Goal: Task Accomplishment & Management: Complete application form

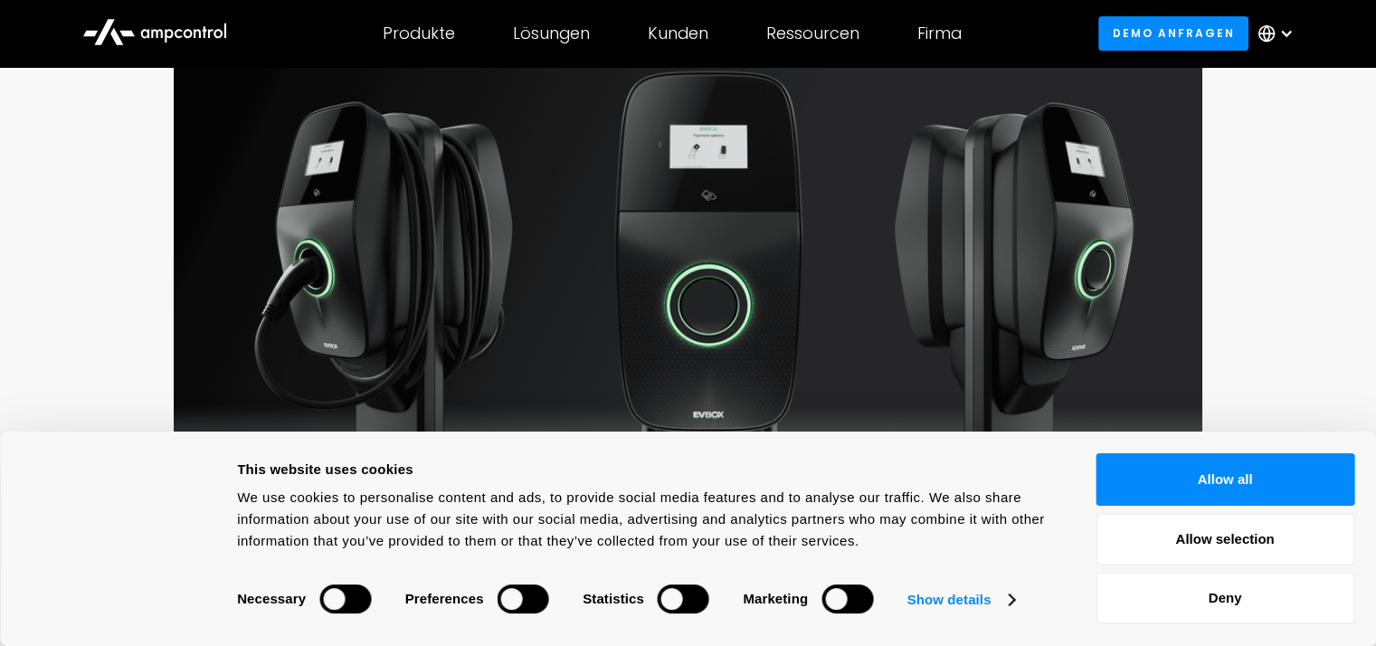
scroll to position [390, 0]
click at [1165, 536] on button "Allow selection" at bounding box center [1224, 539] width 259 height 52
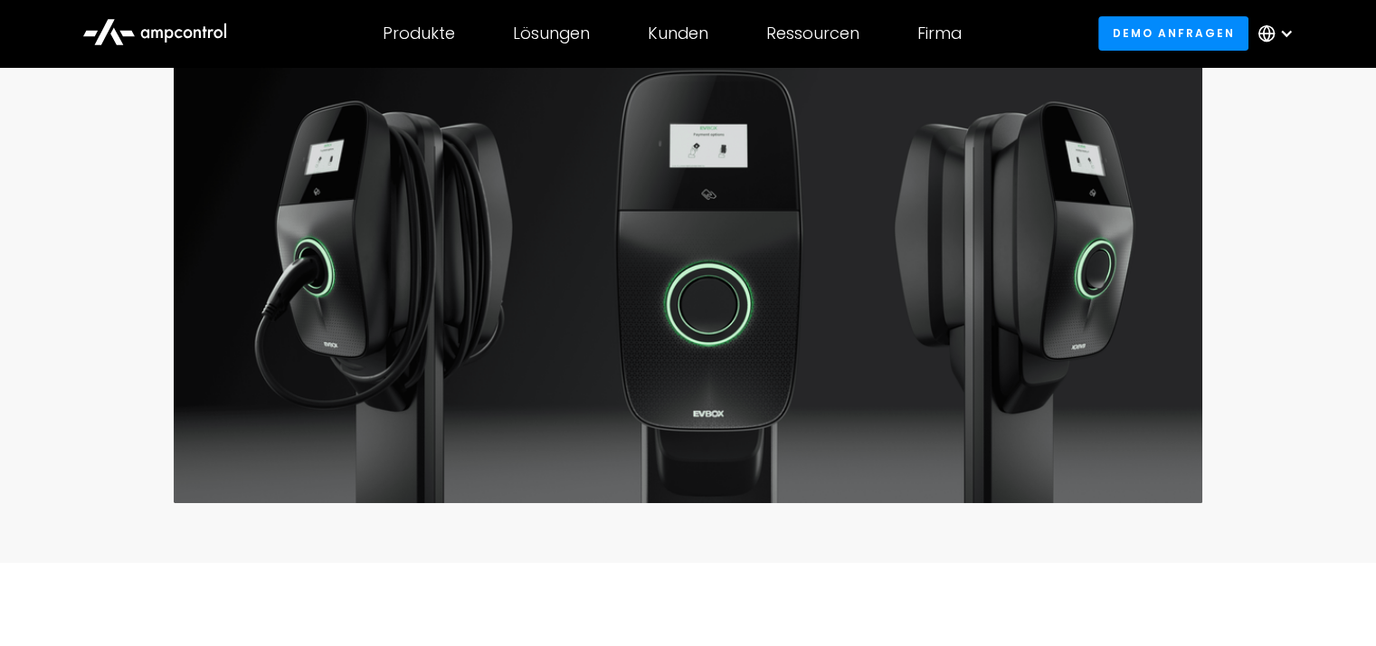
drag, startPoint x: 1165, startPoint y: 536, endPoint x: 955, endPoint y: 563, distance: 211.6
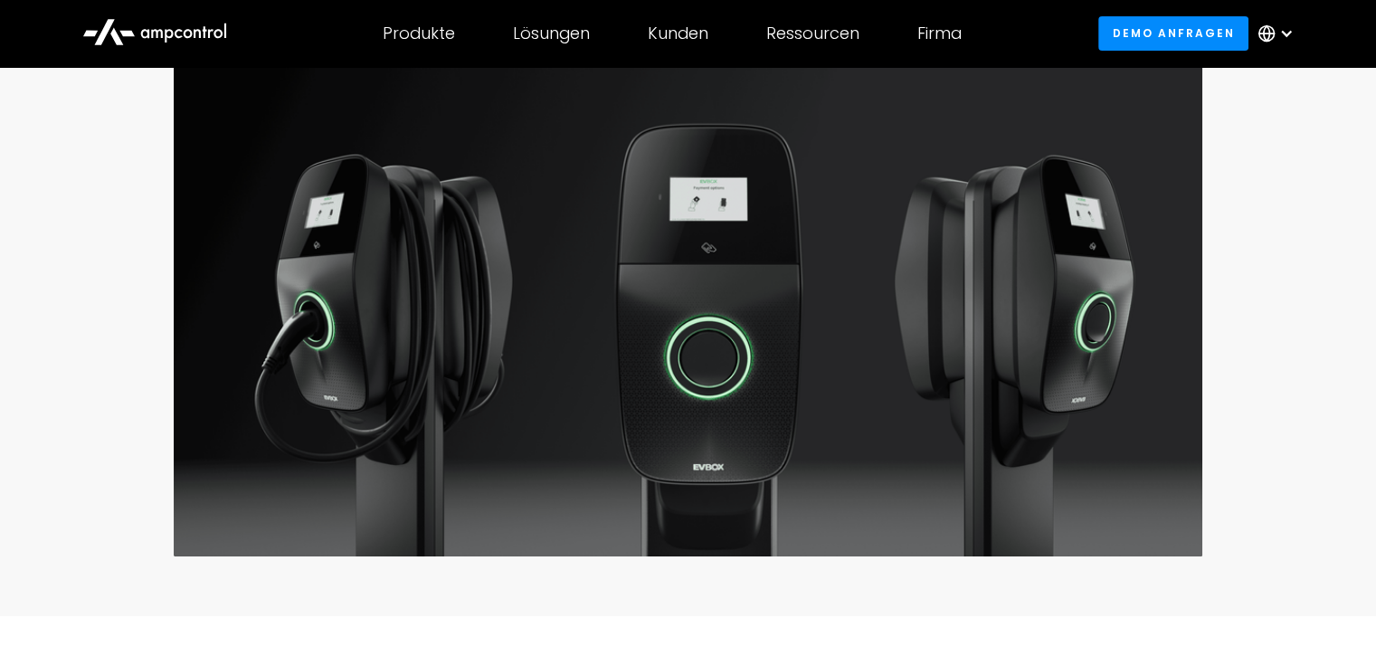
scroll to position [328, 0]
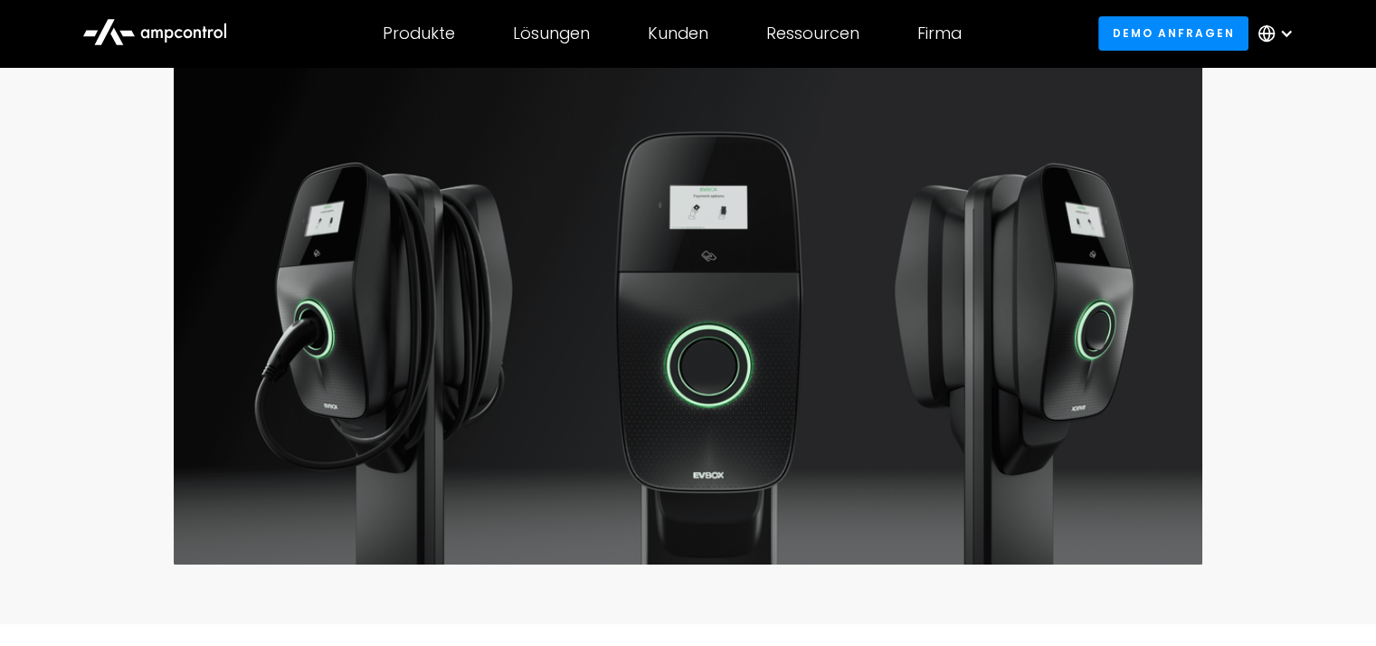
click at [1288, 33] on div at bounding box center [1286, 33] width 14 height 14
click at [1279, 115] on link "German" at bounding box center [1268, 119] width 58 height 21
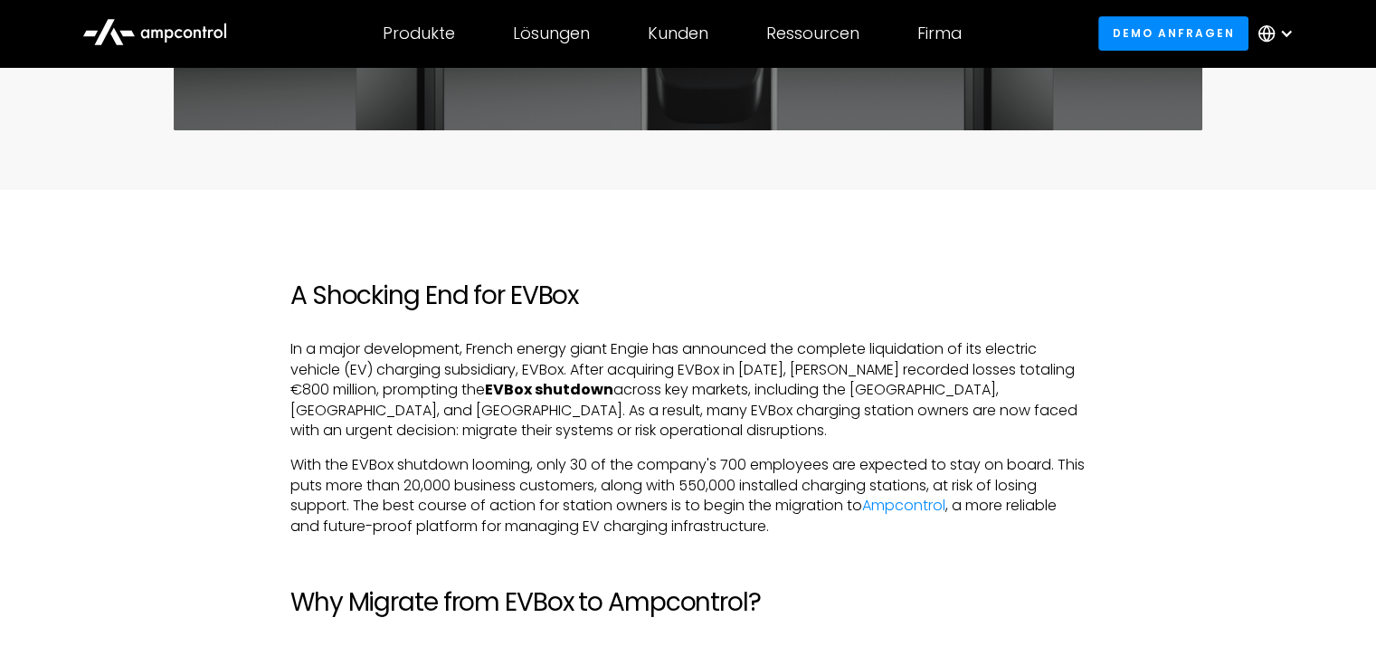
scroll to position [790, 0]
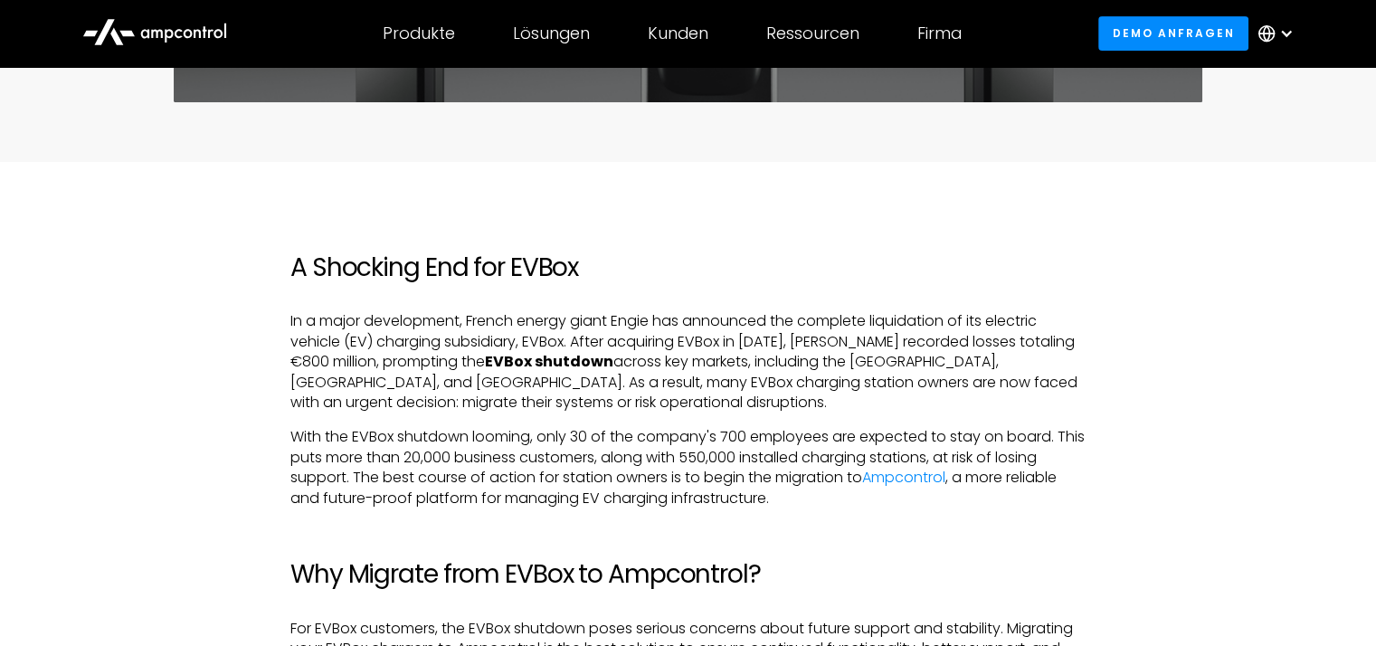
click at [1282, 30] on div at bounding box center [1286, 33] width 14 height 14
click at [1263, 123] on link "German" at bounding box center [1268, 119] width 58 height 21
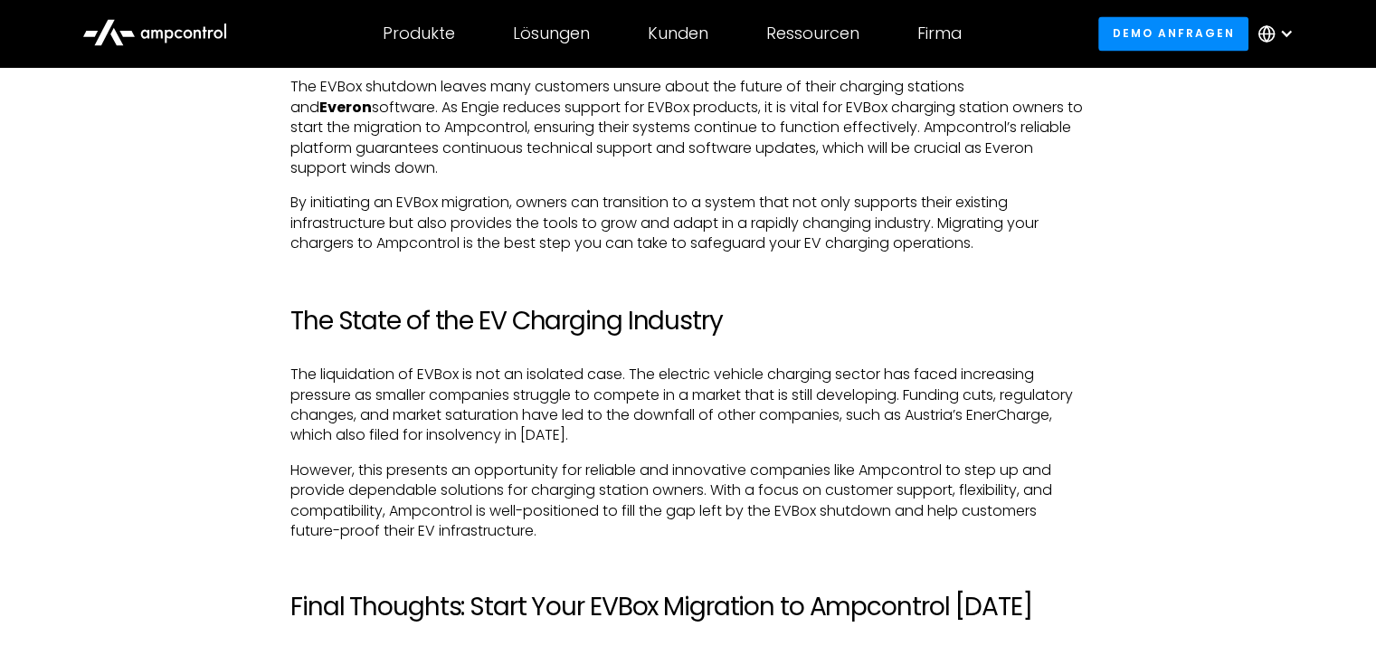
scroll to position [3140, 0]
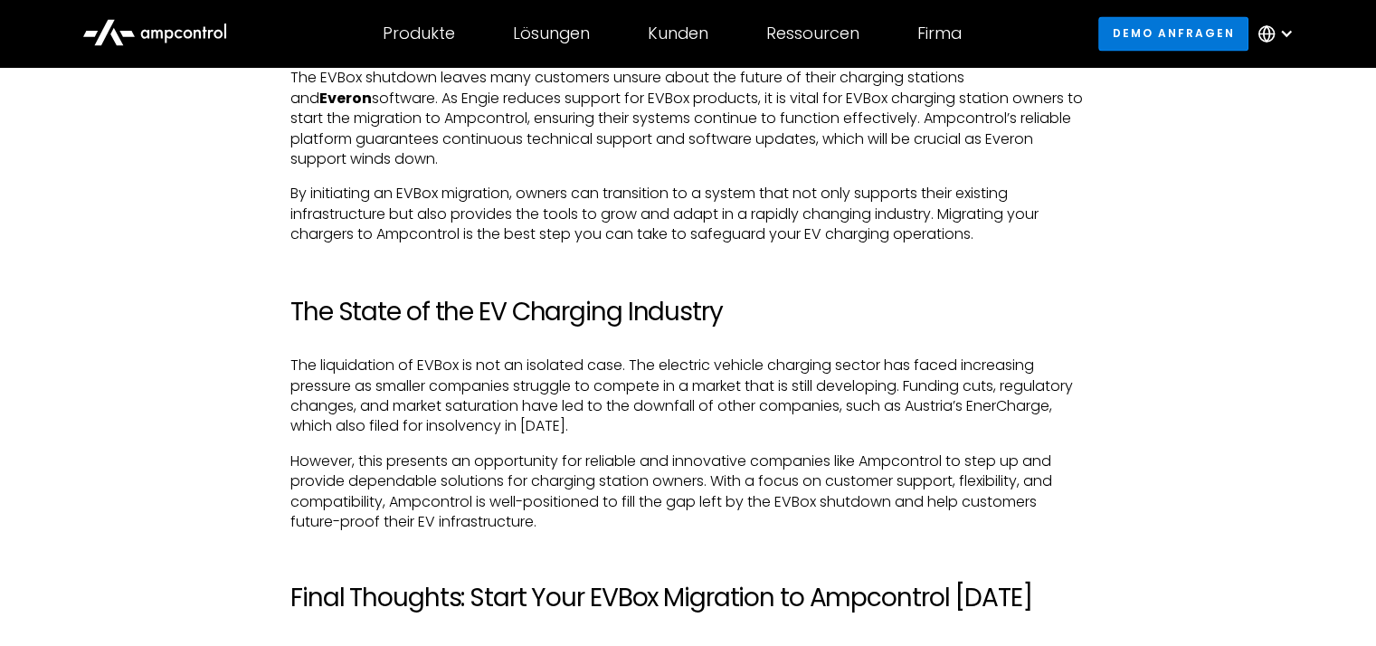
click at [1162, 25] on link "Demo anfragen" at bounding box center [1173, 32] width 150 height 33
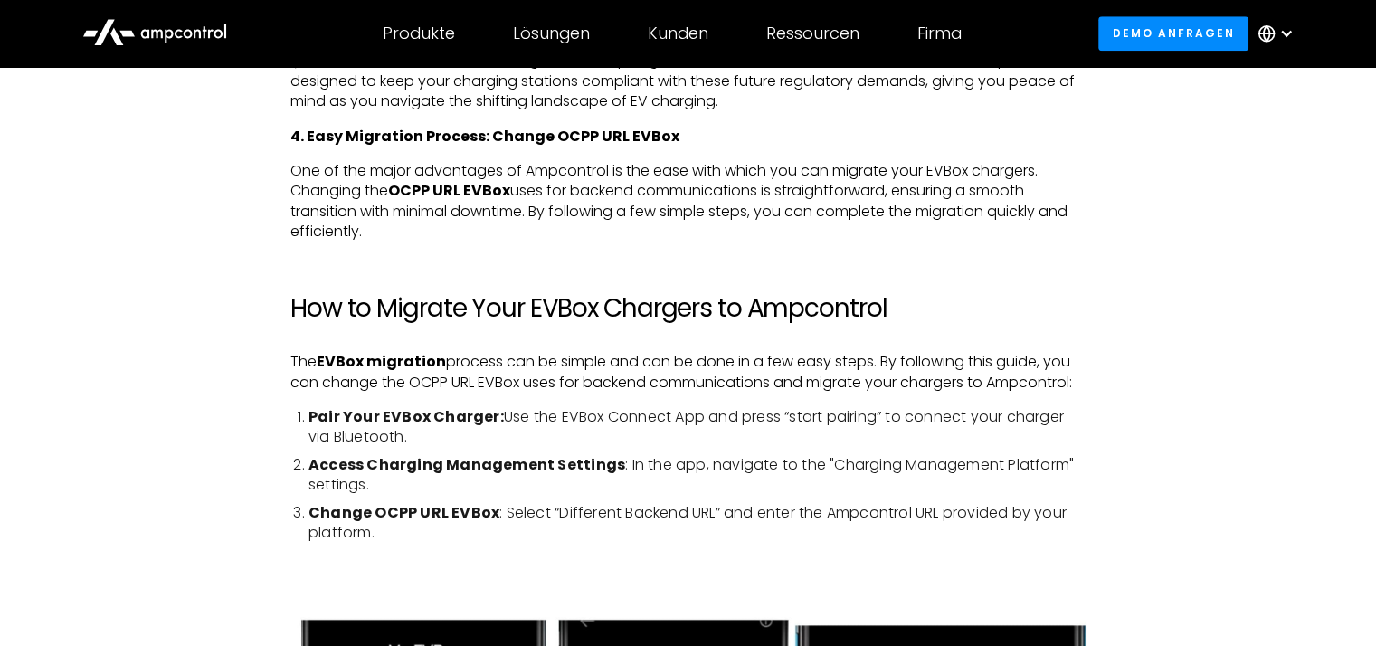
scroll to position [1727, 0]
